Goal: Complete application form: Complete application form

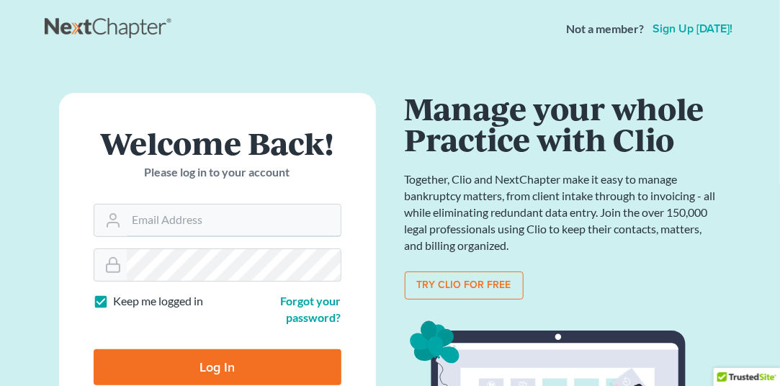
type input "rstrapp@strapplegal.com"
click at [225, 380] on input "Log In" at bounding box center [218, 367] width 248 height 36
type input "Thinking..."
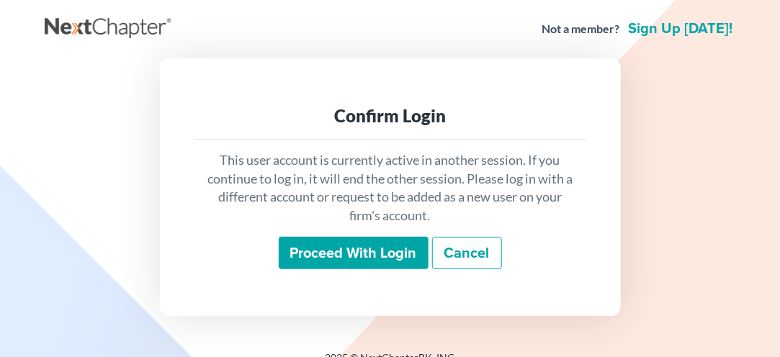
click at [349, 255] on input "Proceed with login" at bounding box center [354, 253] width 150 height 33
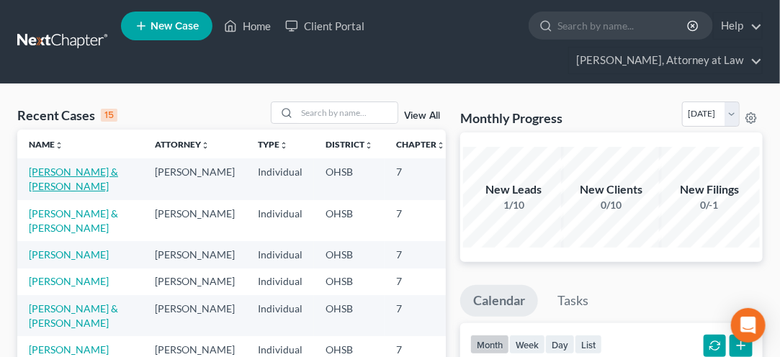
click at [42, 183] on link "Haggy, James & Stacy" at bounding box center [73, 179] width 89 height 27
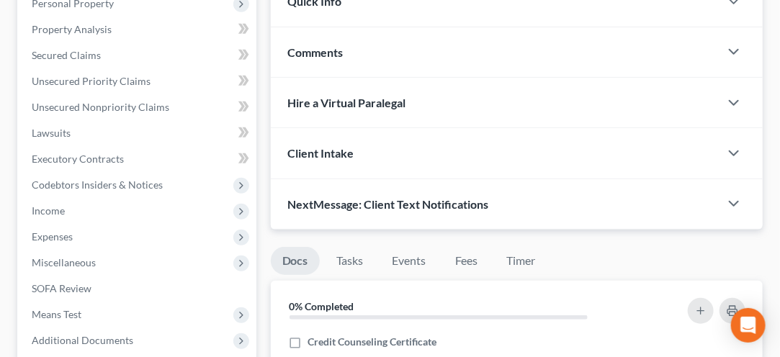
scroll to position [290, 0]
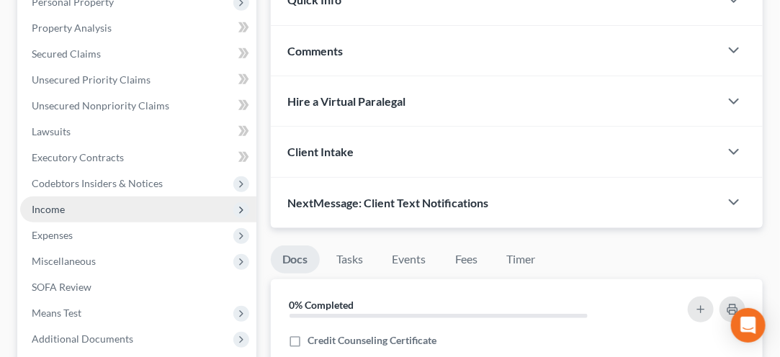
click at [42, 206] on span "Income" at bounding box center [48, 209] width 33 height 12
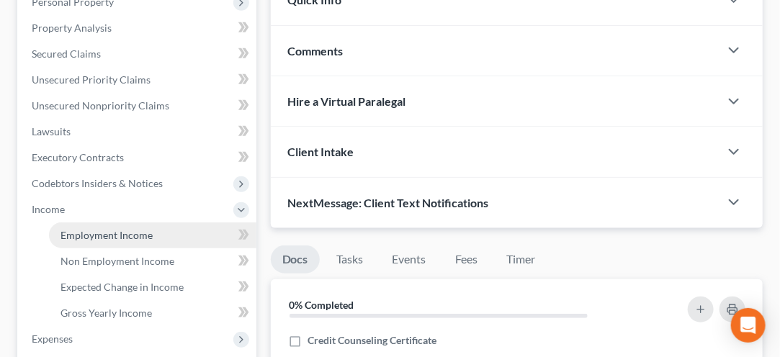
click at [99, 233] on span "Employment Income" at bounding box center [107, 235] width 92 height 12
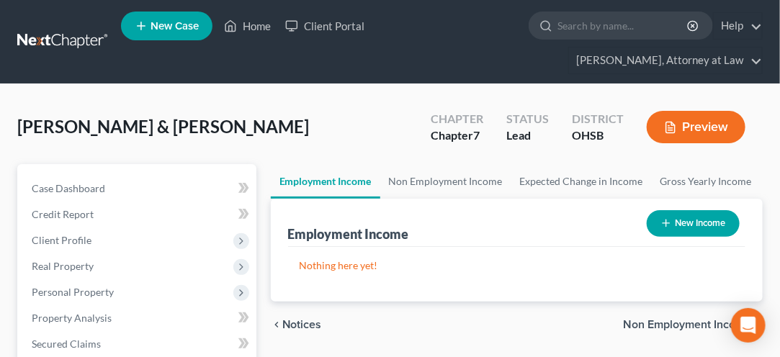
click at [714, 222] on button "New Income" at bounding box center [693, 223] width 93 height 27
select select "0"
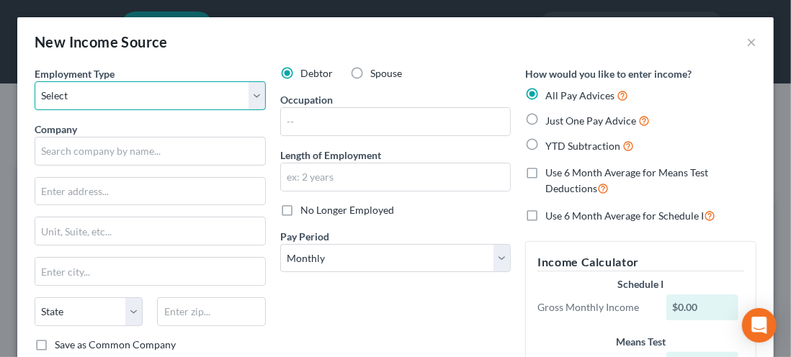
click at [251, 94] on select "Select Full or Part Time Employment Self Employment" at bounding box center [150, 95] width 231 height 29
select select "0"
click at [35, 81] on select "Select Full or Part Time Employment Self Employment" at bounding box center [150, 95] width 231 height 29
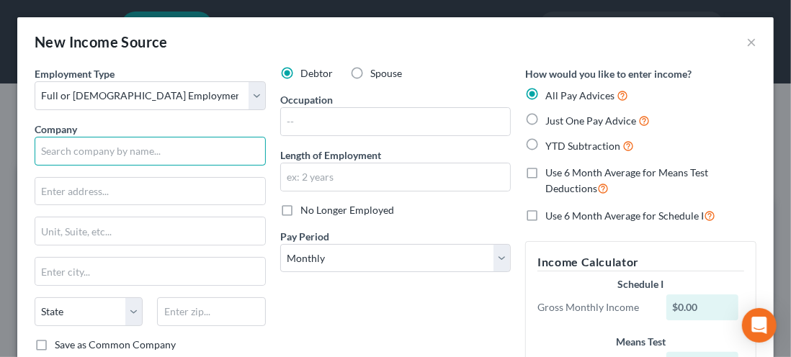
click at [64, 151] on input "text" at bounding box center [150, 151] width 231 height 29
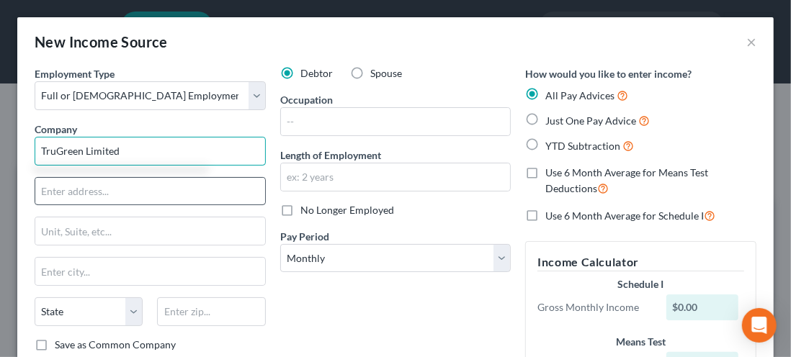
type input "TruGreen Limited"
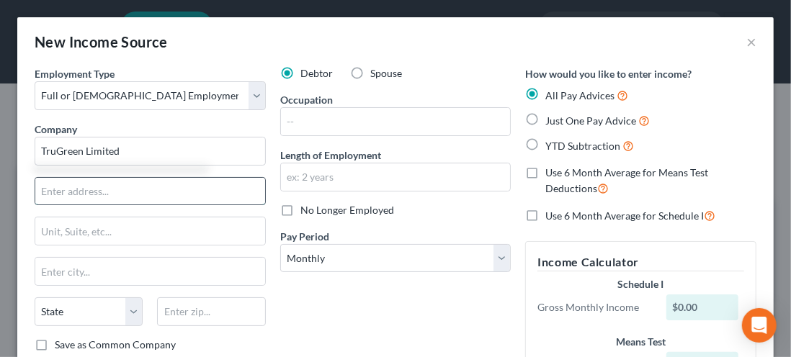
click at [61, 188] on input "text" at bounding box center [150, 191] width 230 height 27
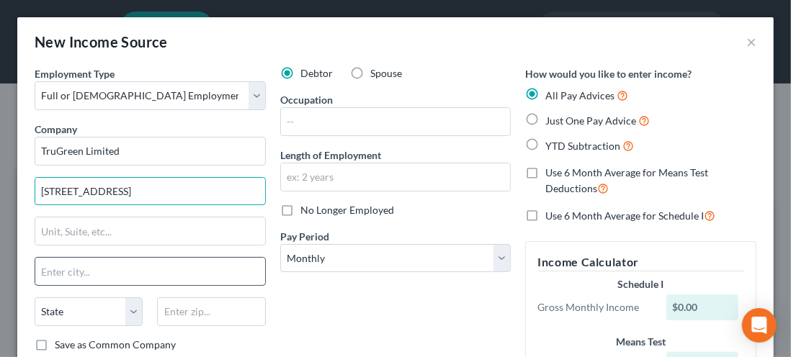
type input "767 Liberty Lane"
click at [53, 272] on input "text" at bounding box center [150, 271] width 230 height 27
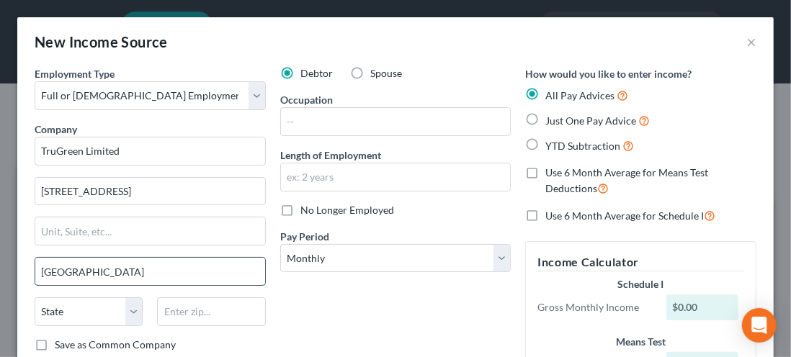
type input "West Carrollton"
click at [134, 308] on select "State AL AK AR AZ CA CO CT DE DC FL GA GU HI ID IL IN IA KS KY LA ME MD MA MI M…" at bounding box center [89, 311] width 108 height 29
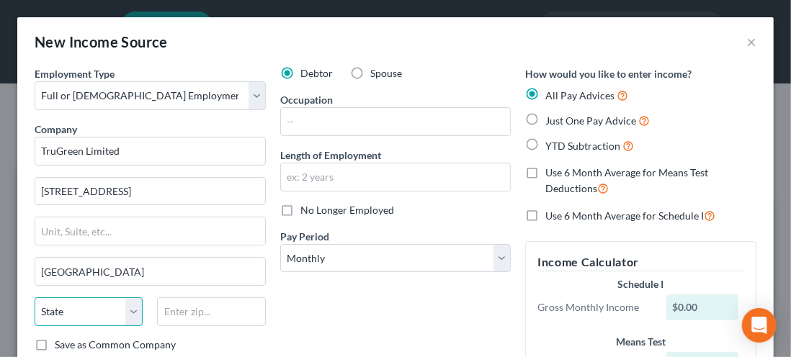
select select "36"
click at [35, 297] on select "State AL AK AR AZ CA CO CT DE DC FL GA GU HI ID IL IN IA KS KY LA ME MD MA MI M…" at bounding box center [89, 311] width 108 height 29
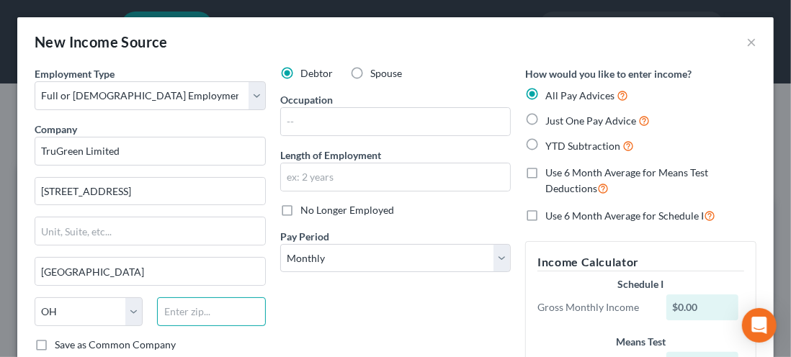
click at [183, 311] on input "text" at bounding box center [211, 311] width 108 height 29
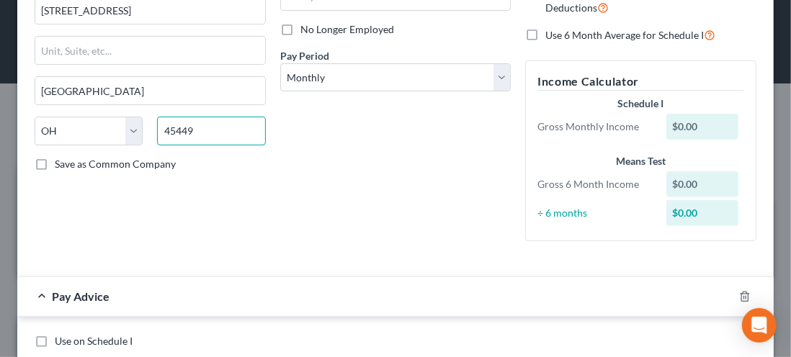
scroll to position [183, 0]
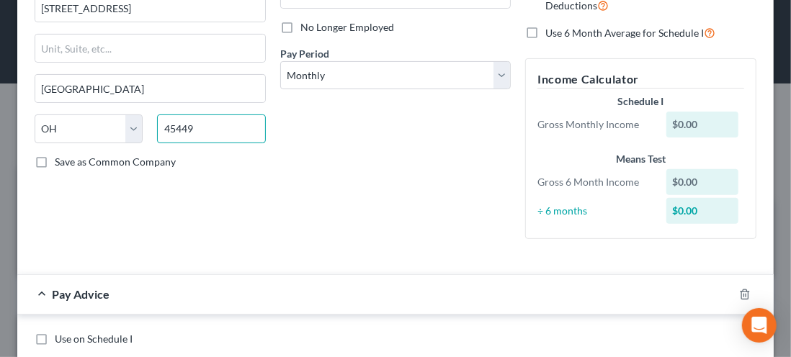
type input "45449"
click at [55, 160] on label "Save as Common Company" at bounding box center [115, 162] width 121 height 14
click at [61, 160] on input "Save as Common Company" at bounding box center [65, 159] width 9 height 9
checkbox input "true"
type input "Dayton"
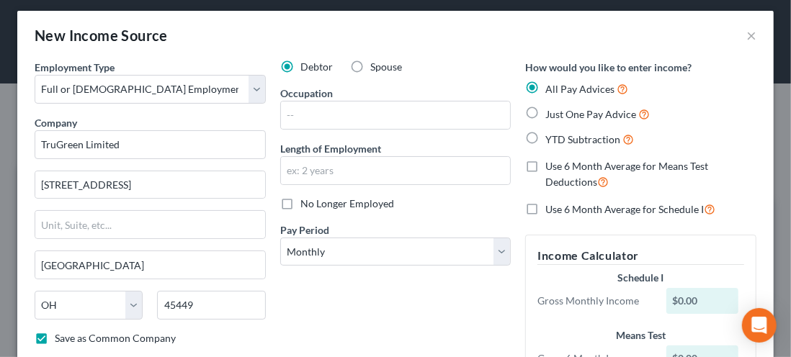
scroll to position [0, 0]
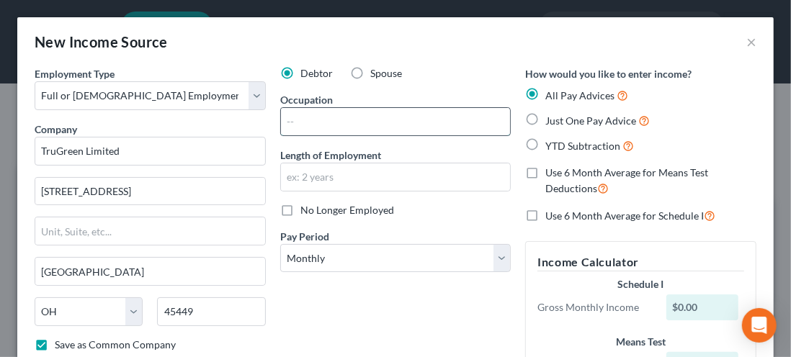
click at [290, 115] on input "text" at bounding box center [396, 121] width 230 height 27
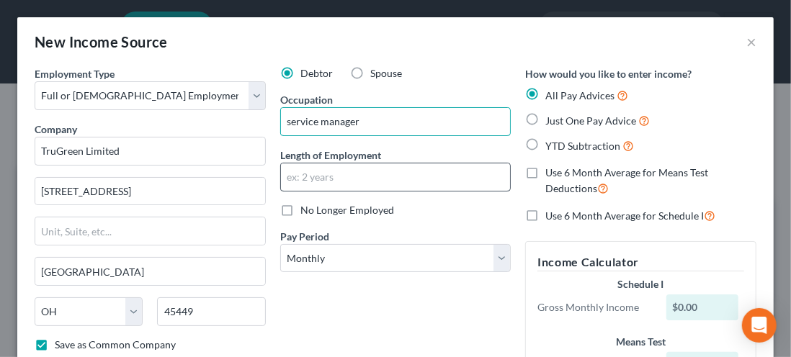
type input "service manager"
click at [294, 176] on input "text" at bounding box center [396, 176] width 230 height 27
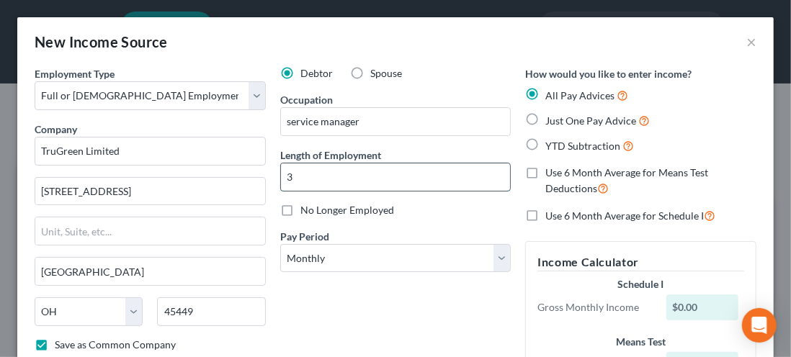
click at [303, 178] on input "3" at bounding box center [396, 176] width 230 height 27
type input "3 years"
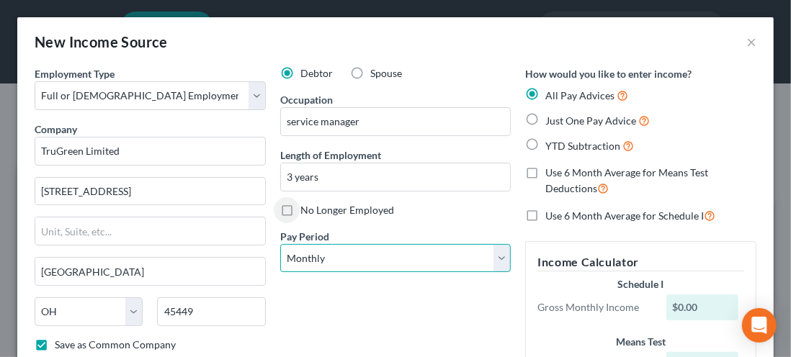
click at [498, 259] on select "Select Monthly Twice Monthly Every Other Week Weekly" at bounding box center [395, 258] width 231 height 29
select select "1"
click at [280, 244] on select "Select Monthly Twice Monthly Every Other Week Weekly" at bounding box center [395, 258] width 231 height 29
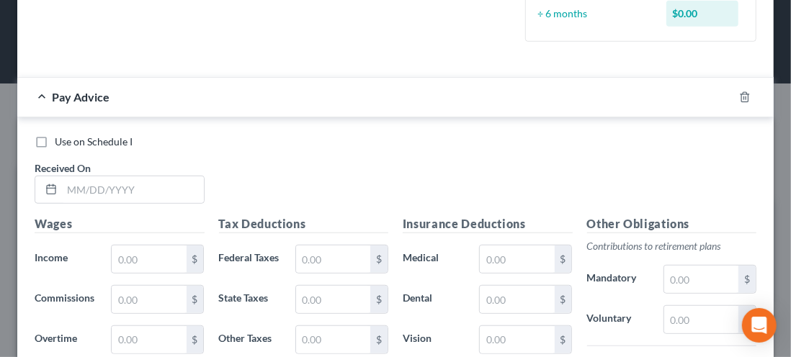
scroll to position [411, 0]
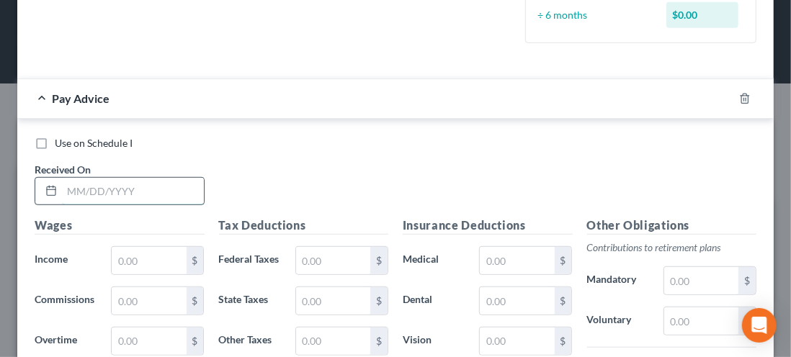
click at [76, 185] on input "text" at bounding box center [133, 191] width 142 height 27
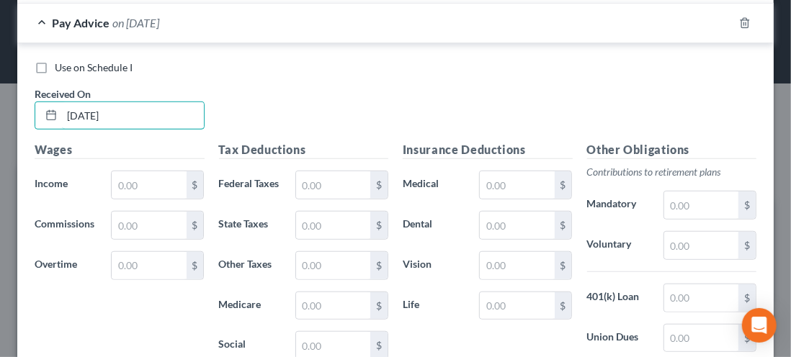
scroll to position [499, 0]
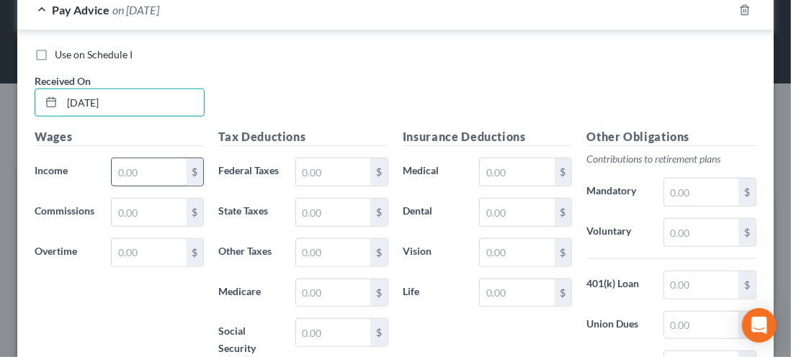
type input "07/30/2025"
click at [140, 171] on input "text" at bounding box center [149, 171] width 74 height 27
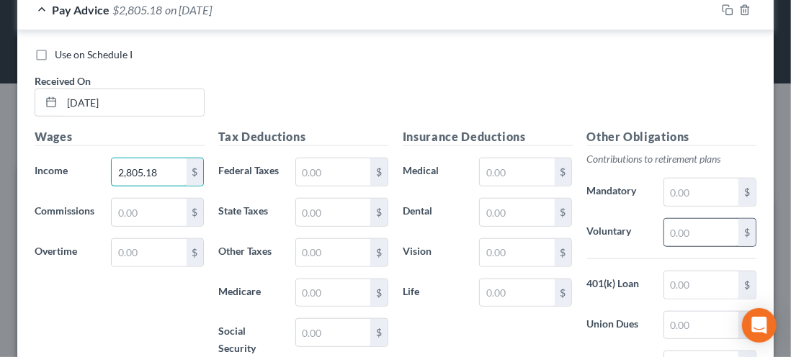
type input "2,805.18"
click at [674, 225] on input "text" at bounding box center [701, 232] width 74 height 27
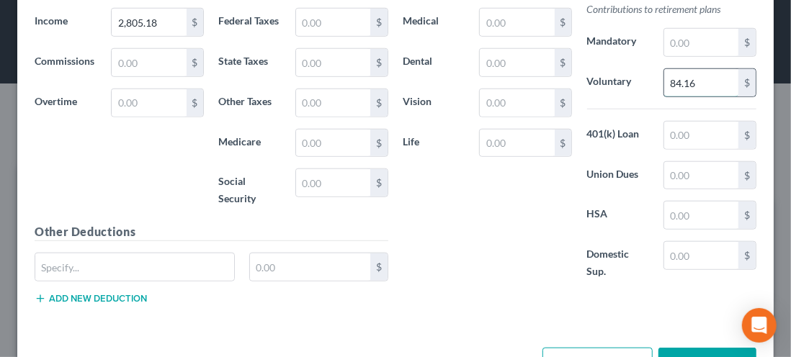
scroll to position [648, 0]
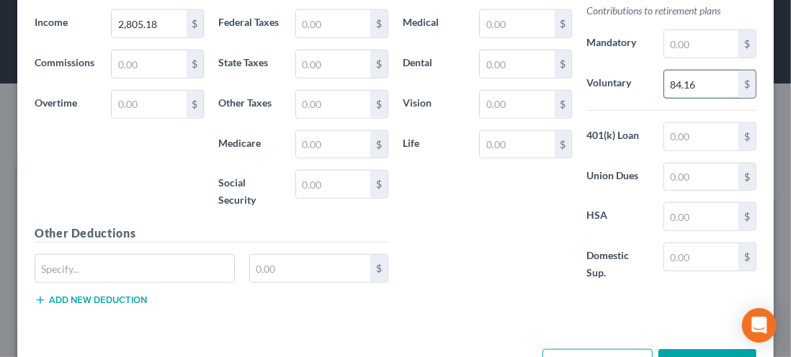
type input "84.16"
click at [66, 264] on input "text" at bounding box center [134, 268] width 199 height 27
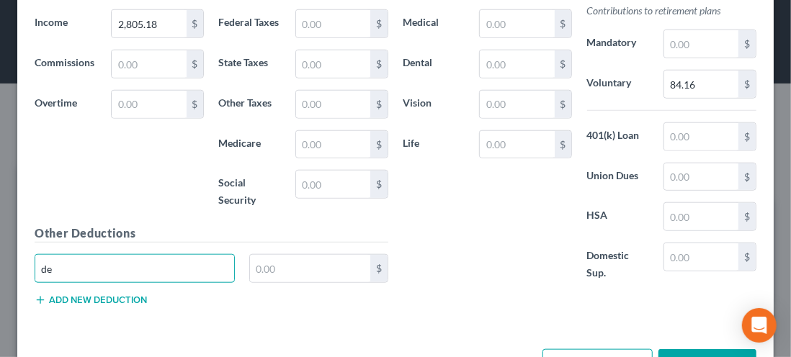
type input "d"
click at [498, 59] on input "text" at bounding box center [517, 63] width 74 height 27
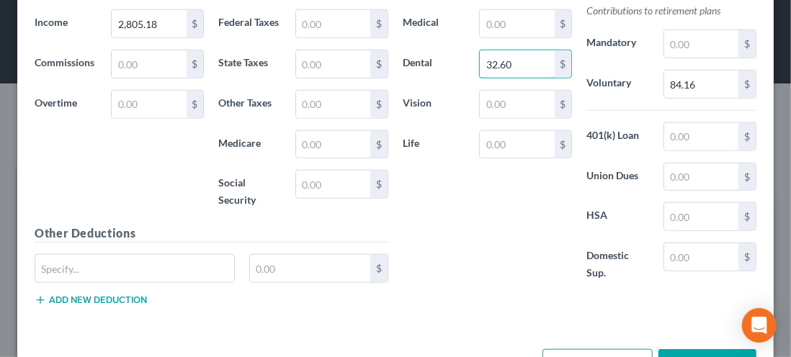
type input "32.60"
click at [498, 102] on input "text" at bounding box center [517, 104] width 74 height 27
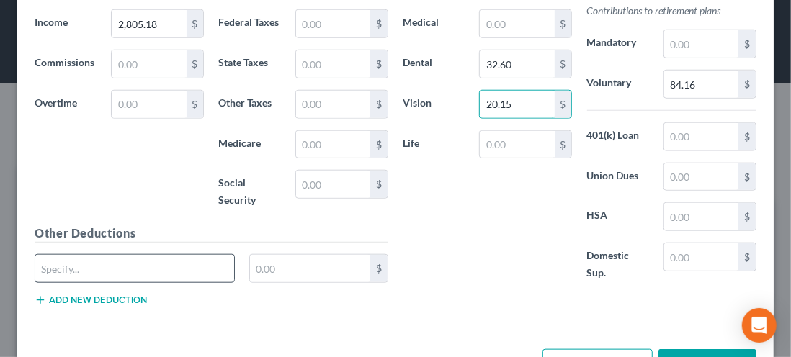
type input "20.15"
click at [71, 264] on input "text" at bounding box center [134, 268] width 199 height 27
click at [274, 265] on input "text" at bounding box center [310, 268] width 120 height 27
click at [50, 261] on input "legal services" at bounding box center [134, 268] width 199 height 27
type input "Legal services"
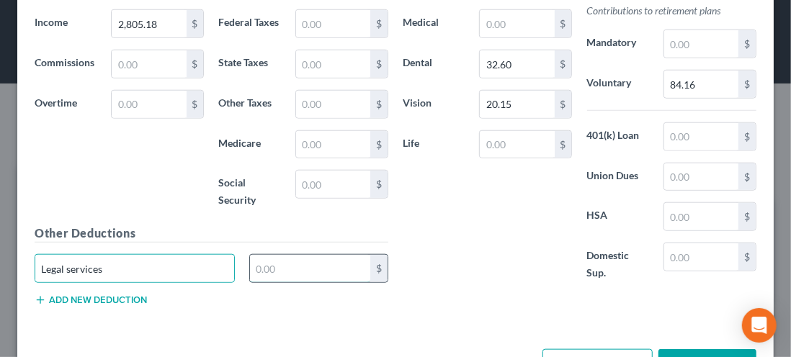
click at [277, 264] on input "text" at bounding box center [310, 268] width 120 height 27
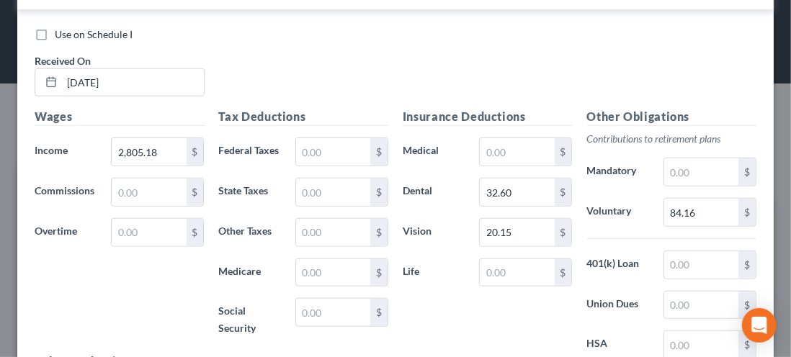
scroll to position [503, 0]
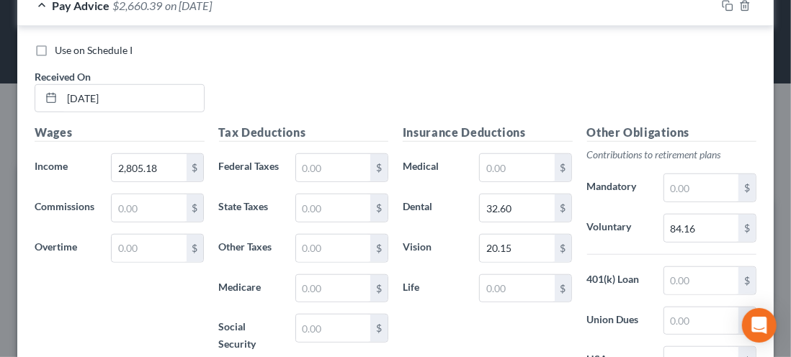
type input "7.88"
click at [321, 164] on input "text" at bounding box center [333, 167] width 74 height 27
click at [301, 205] on input "text" at bounding box center [333, 207] width 74 height 27
type input "60.98"
click at [312, 282] on input "text" at bounding box center [333, 288] width 74 height 27
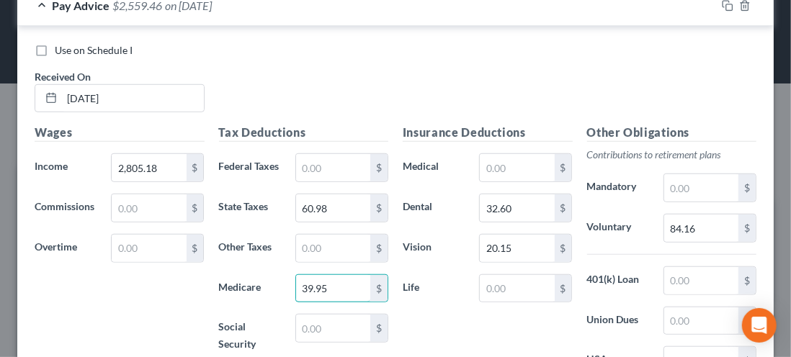
type input "39.95"
click at [315, 323] on input "text" at bounding box center [333, 328] width 74 height 27
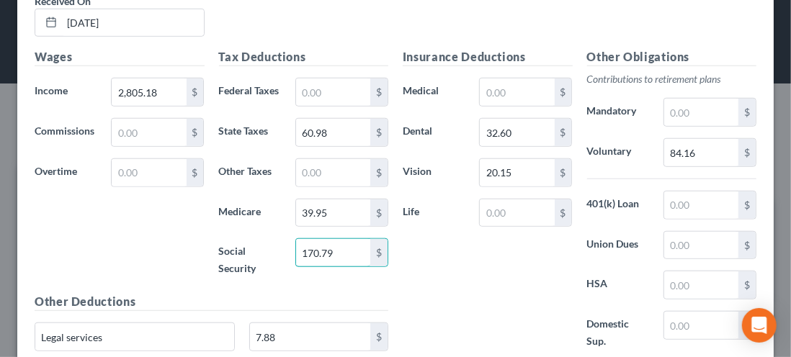
scroll to position [584, 0]
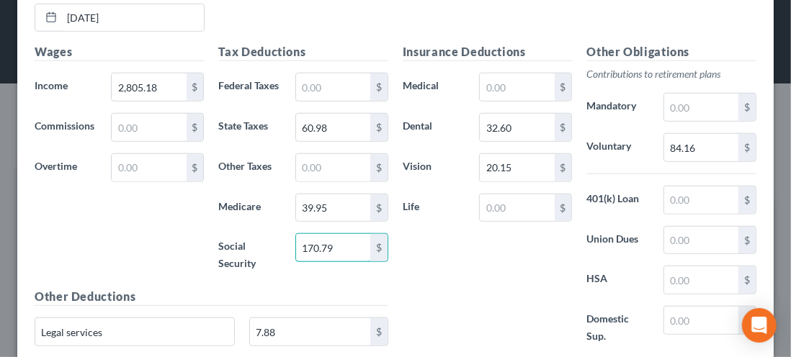
type input "170.79"
click at [307, 162] on input "text" at bounding box center [333, 167] width 74 height 27
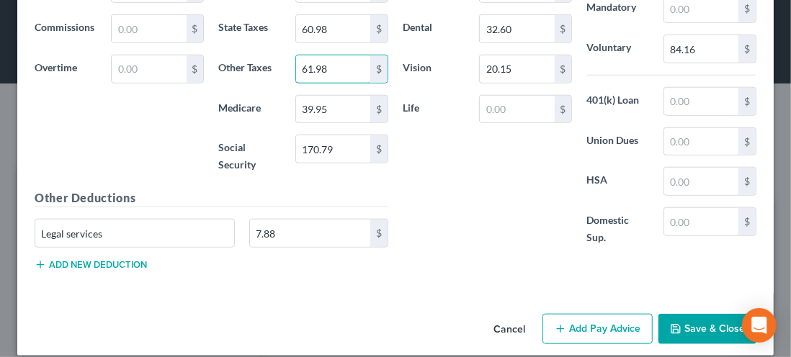
scroll to position [689, 0]
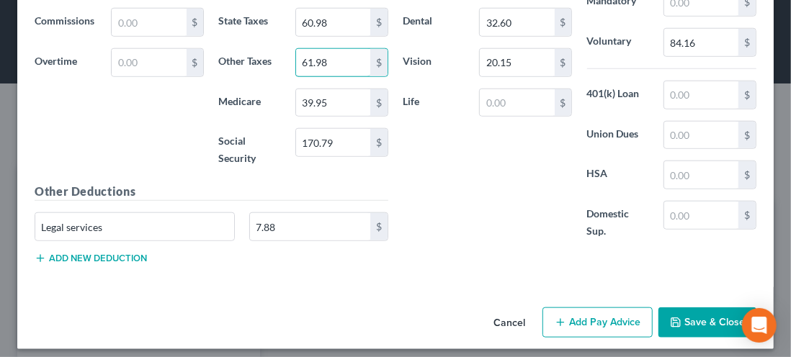
type input "61.98"
click at [151, 272] on div "Use on Schedule I Received On * 07/30/2025 Wages Income * 2,805.18 $ Commission…" at bounding box center [395, 64] width 756 height 448
click at [691, 323] on button "Save & Close" at bounding box center [707, 323] width 98 height 30
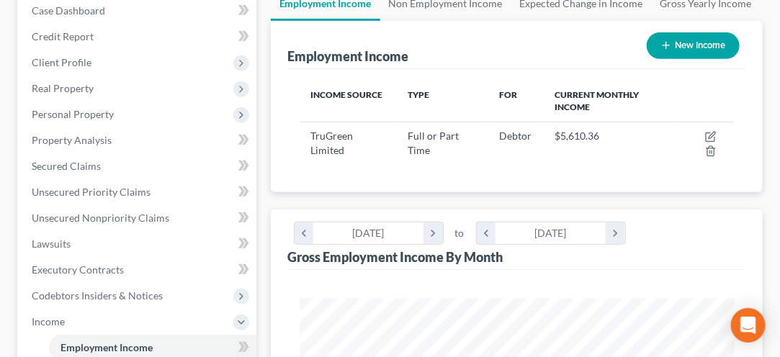
scroll to position [179, 0]
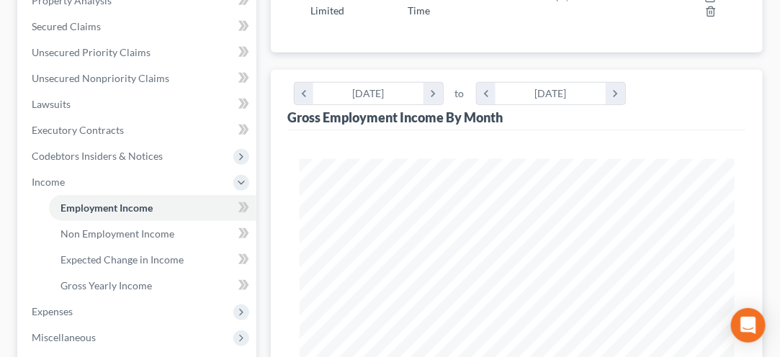
scroll to position [320, 0]
